Goal: Obtain resource: Obtain resource

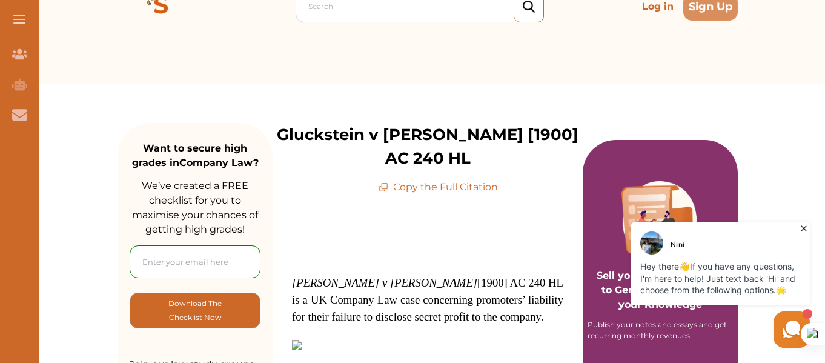
scroll to position [82, 0]
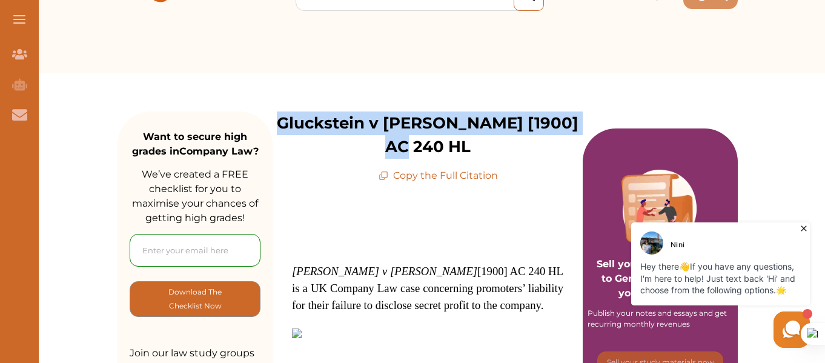
drag, startPoint x: 278, startPoint y: 121, endPoint x: 579, endPoint y: 122, distance: 301.2
click at [579, 122] on p "Gluckstein v [PERSON_NAME] [1900] AC 240 HL" at bounding box center [428, 134] width 310 height 47
click at [296, 265] on em "[PERSON_NAME] v [PERSON_NAME]" at bounding box center [384, 271] width 185 height 13
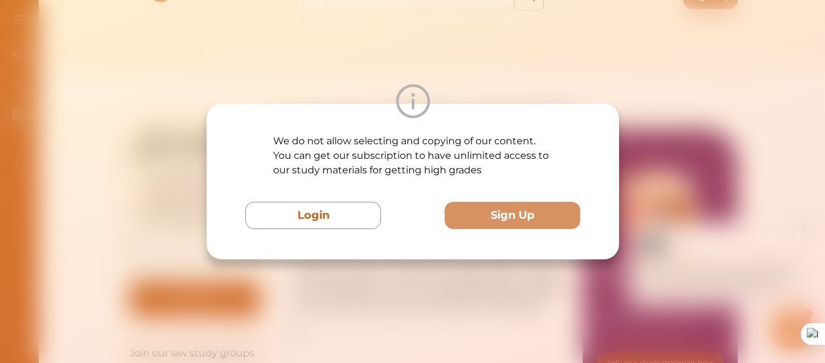
click at [604, 111] on div at bounding box center [413, 101] width 413 height 34
click at [687, 80] on div "We do not allow selecting and copying of our content. You can get our subscript…" at bounding box center [412, 181] width 825 height 363
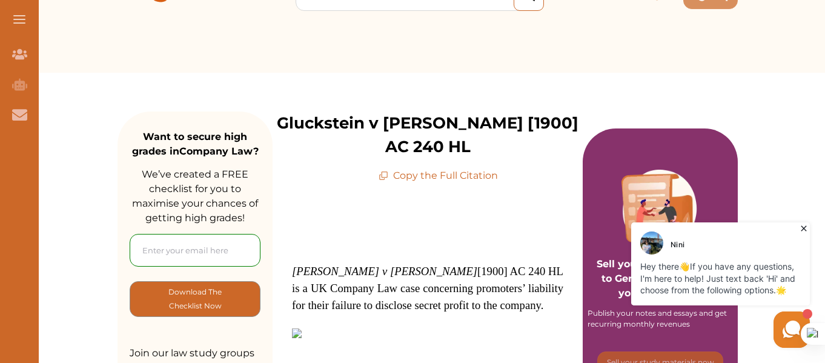
drag, startPoint x: 294, startPoint y: 249, endPoint x: 277, endPoint y: 119, distance: 131.4
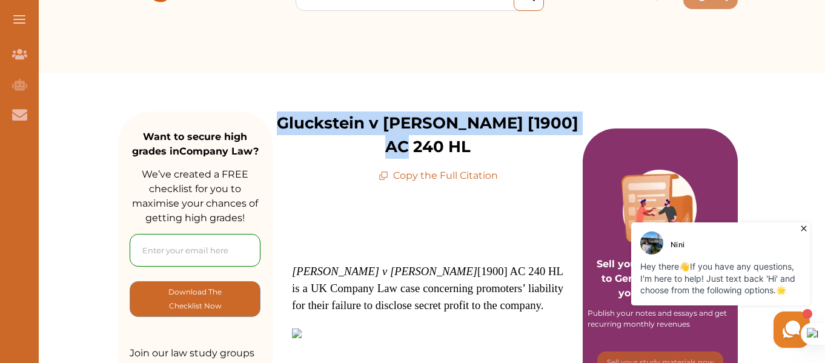
drag, startPoint x: 277, startPoint y: 119, endPoint x: 582, endPoint y: 120, distance: 305.4
click at [582, 120] on div "Gluckstein v [PERSON_NAME] [1900] AC 240 HL Copy the Full Citation" at bounding box center [428, 147] width 310 height 72
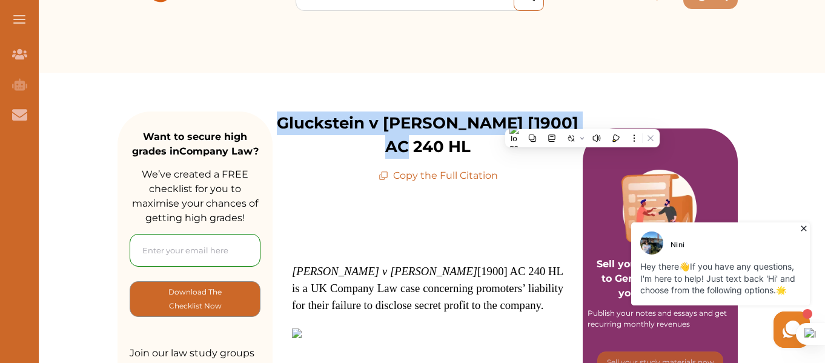
copy p "Gluckstein v [PERSON_NAME] [1900] AC 240 HL"
